Goal: Information Seeking & Learning: Learn about a topic

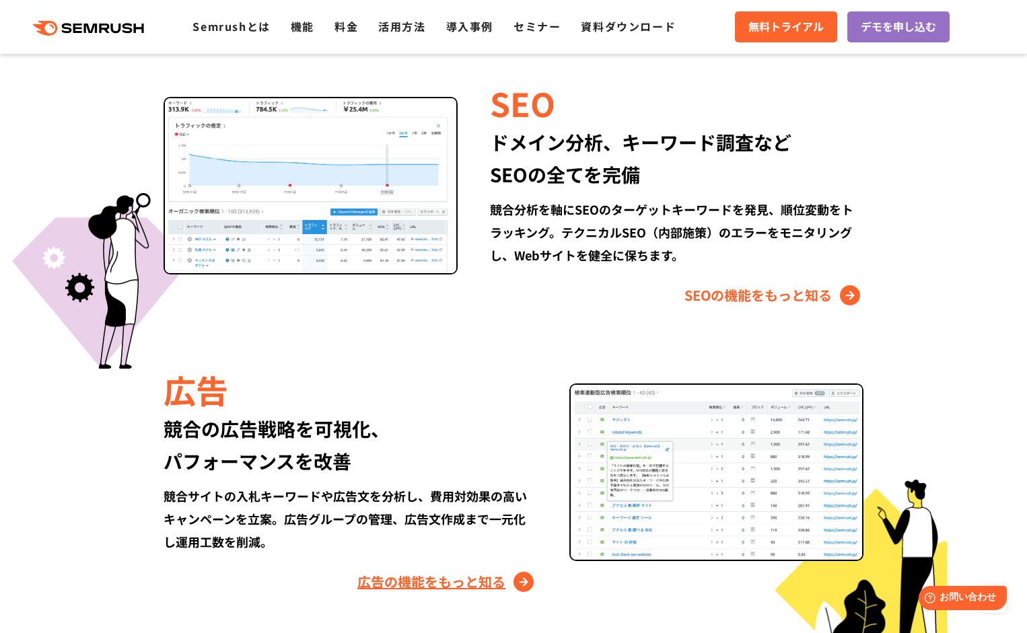
click at [415, 573] on link "広告の機能をもっと知る" at bounding box center [447, 582] width 180 height 22
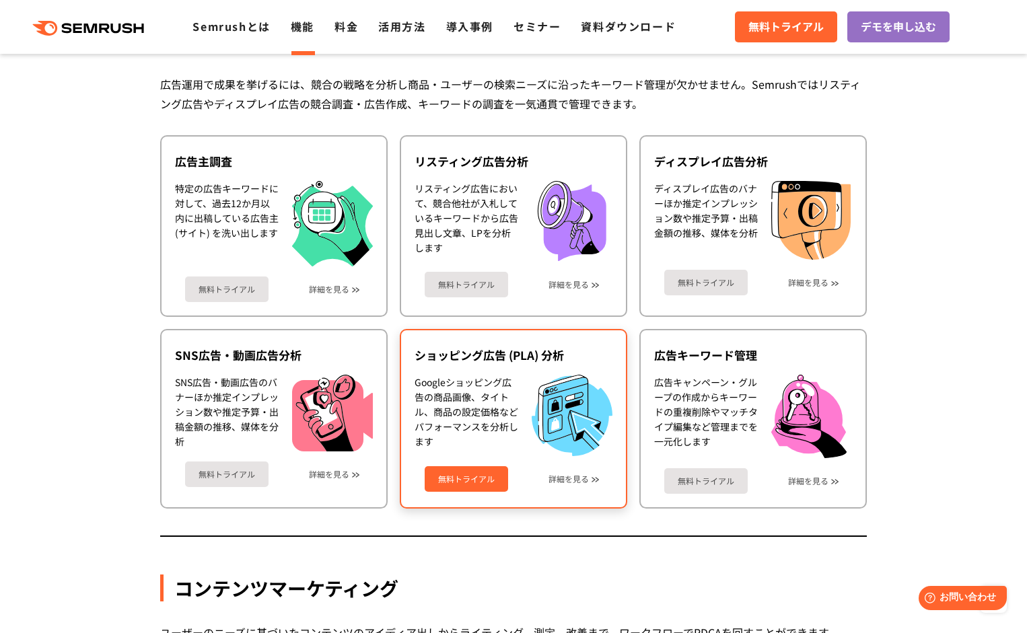
scroll to position [1232, 0]
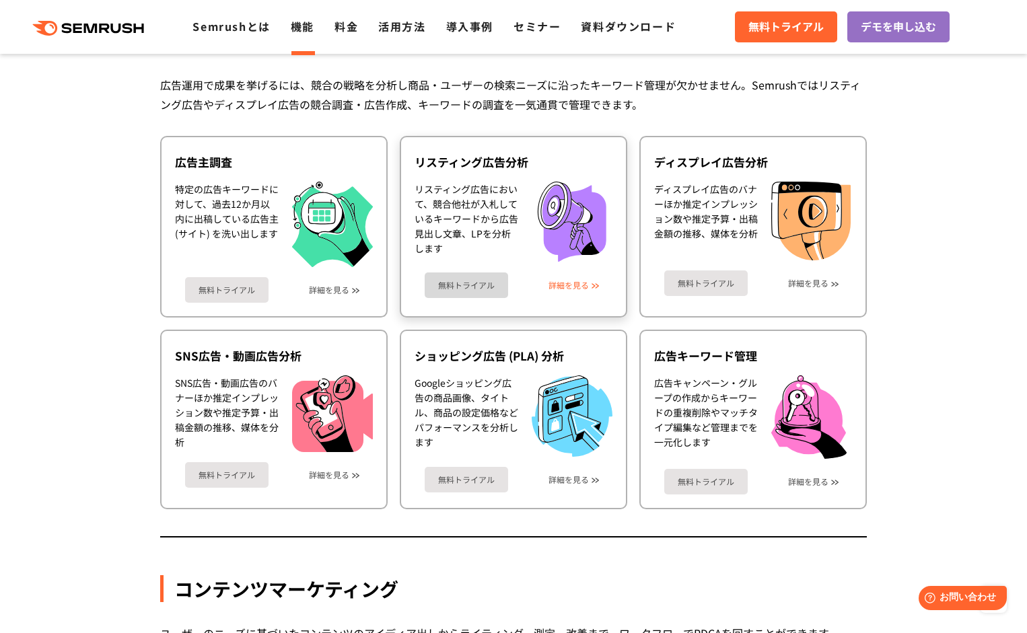
click at [573, 289] on link "詳細を見る" at bounding box center [568, 285] width 40 height 9
